Goal: Task Accomplishment & Management: Use online tool/utility

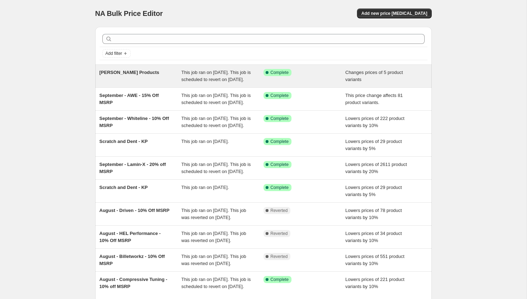
click at [158, 74] on div "[PERSON_NAME] Products" at bounding box center [141, 76] width 82 height 14
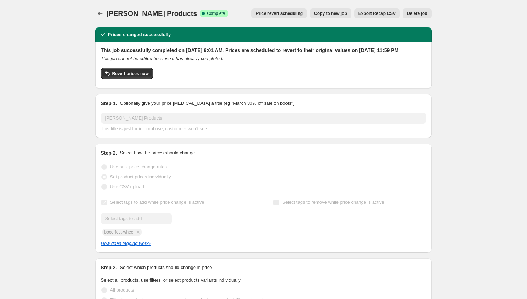
click at [281, 11] on button "Price revert scheduling" at bounding box center [280, 14] width 56 height 10
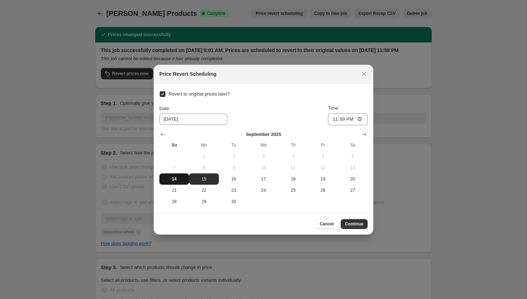
click at [170, 184] on button "14" at bounding box center [174, 179] width 30 height 11
type input "[DATE]"
click at [332, 120] on input "23:59" at bounding box center [348, 119] width 40 height 12
type input "16:59"
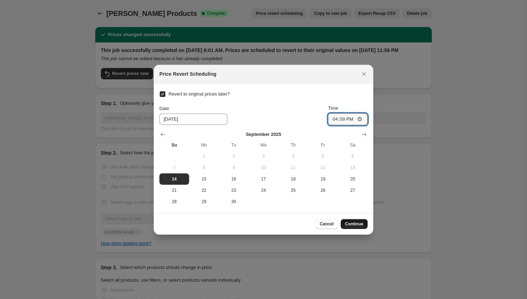
click at [353, 222] on span "Continue" at bounding box center [354, 224] width 18 height 6
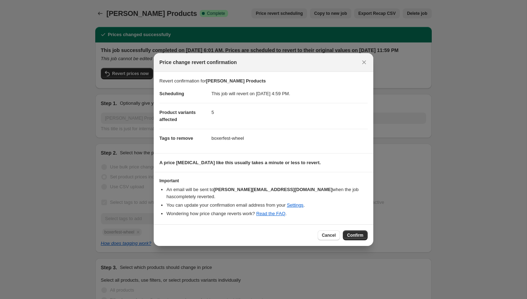
click at [356, 237] on div "Cancel Confirm" at bounding box center [343, 236] width 50 height 10
click at [355, 233] on span "Confirm" at bounding box center [355, 236] width 16 height 6
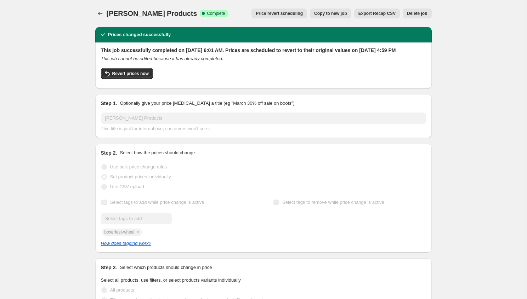
click at [260, 12] on span "Price revert scheduling" at bounding box center [279, 14] width 47 height 6
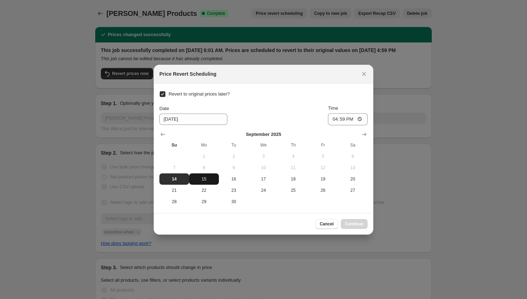
click at [210, 177] on span "15" at bounding box center [204, 179] width 24 height 6
type input "[DATE]"
click at [356, 225] on span "Continue" at bounding box center [354, 224] width 18 height 6
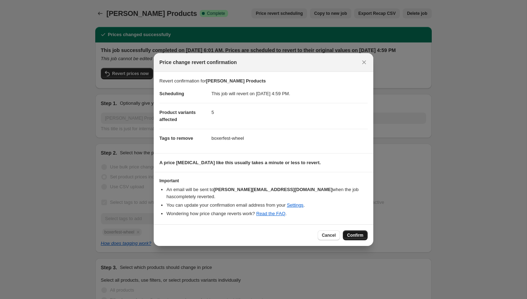
click at [355, 235] on button "Confirm" at bounding box center [355, 236] width 25 height 10
